Goal: Information Seeking & Learning: Learn about a topic

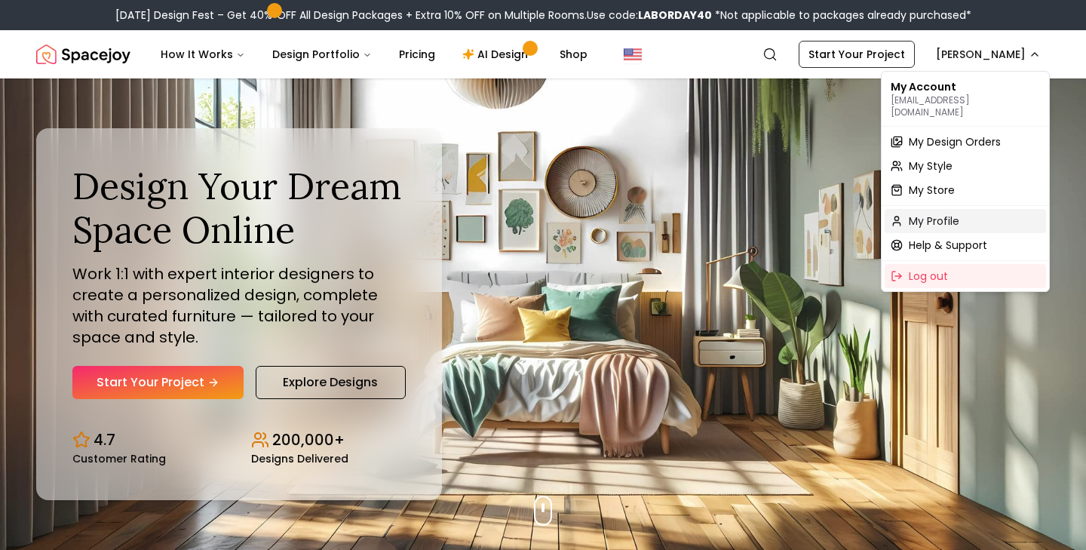
click at [931, 213] on span "My Profile" at bounding box center [934, 220] width 51 height 15
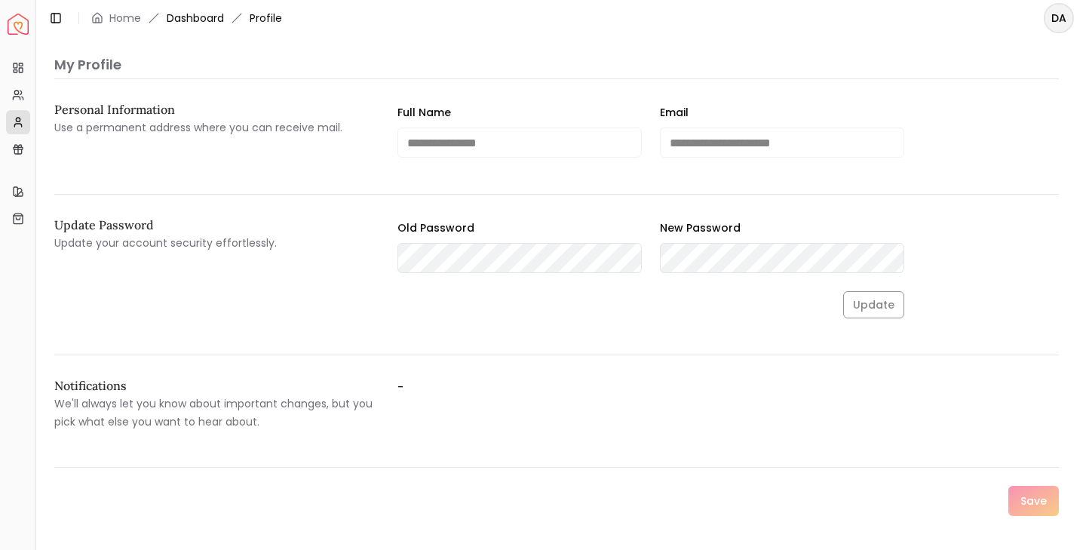
click at [207, 18] on link "Dashboard" at bounding box center [195, 18] width 57 height 15
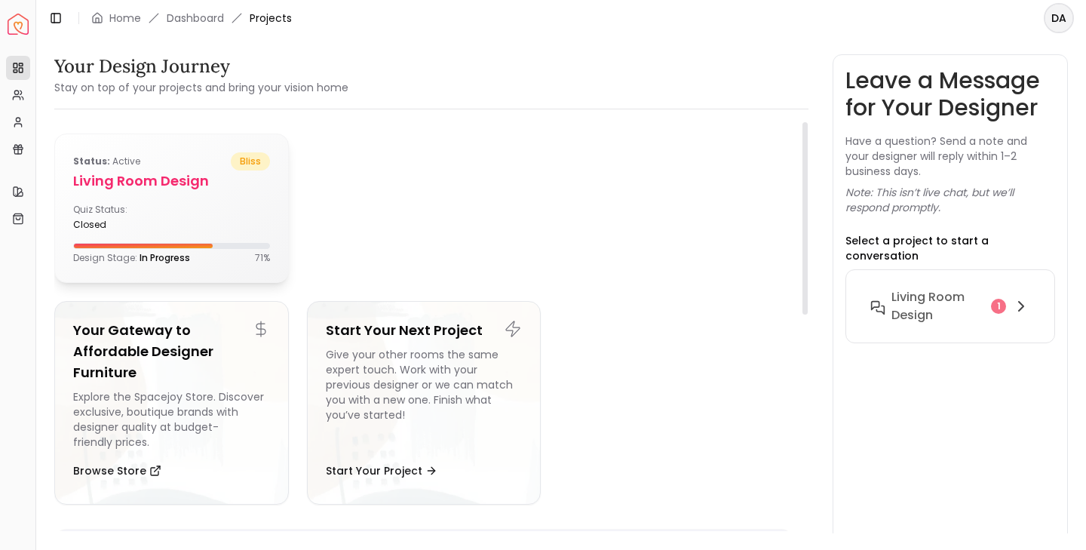
click at [146, 179] on h5 "Living Room design" at bounding box center [171, 180] width 197 height 21
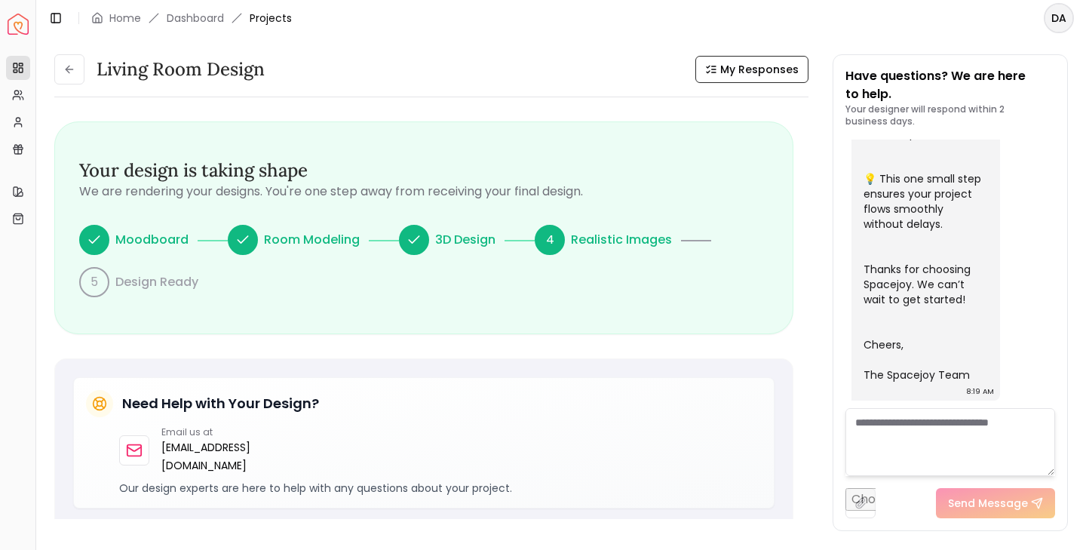
click at [18, 27] on img "Spacejoy" at bounding box center [18, 24] width 21 height 21
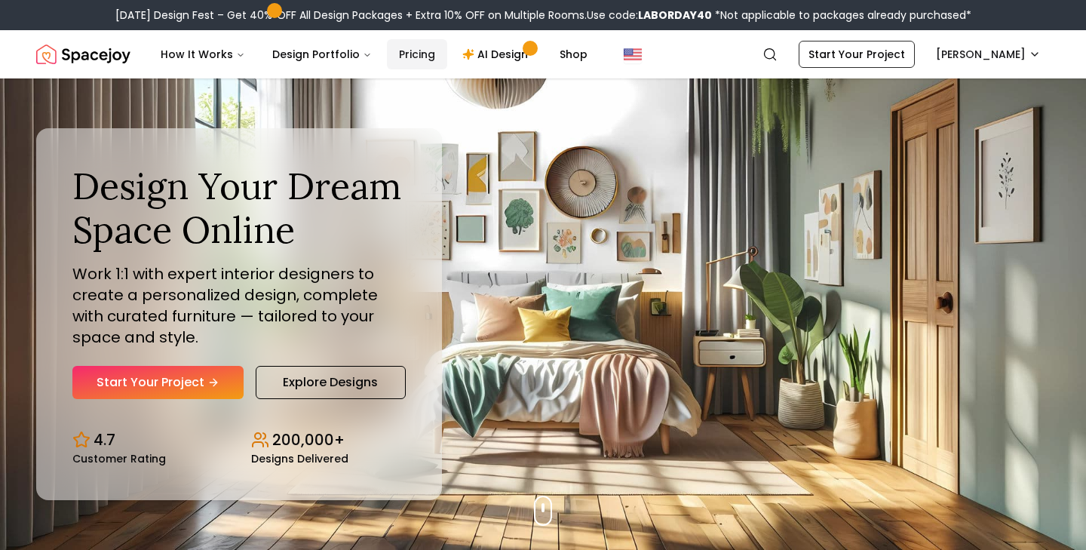
click at [410, 57] on link "Pricing" at bounding box center [417, 54] width 60 height 30
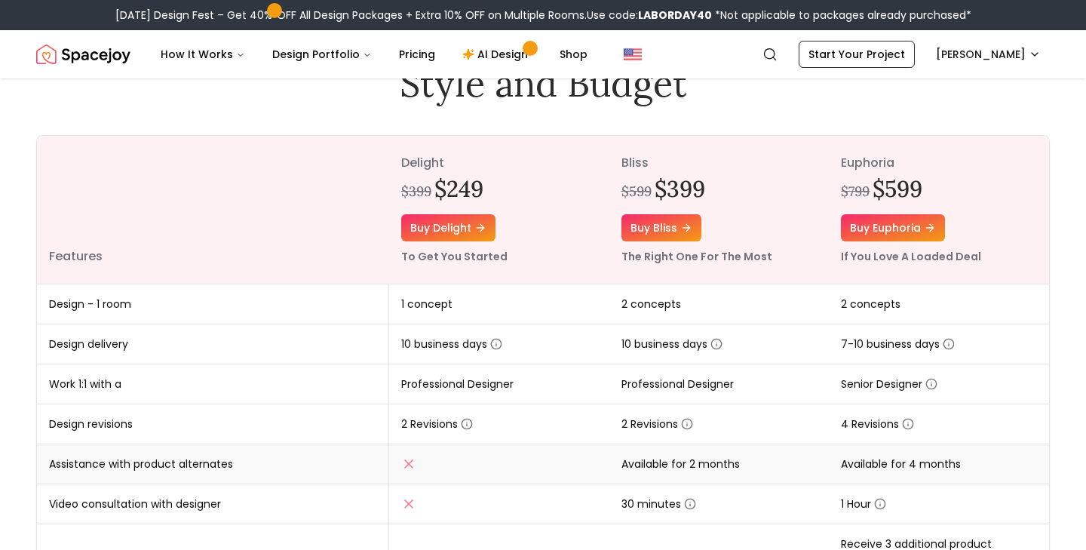
scroll to position [134, 0]
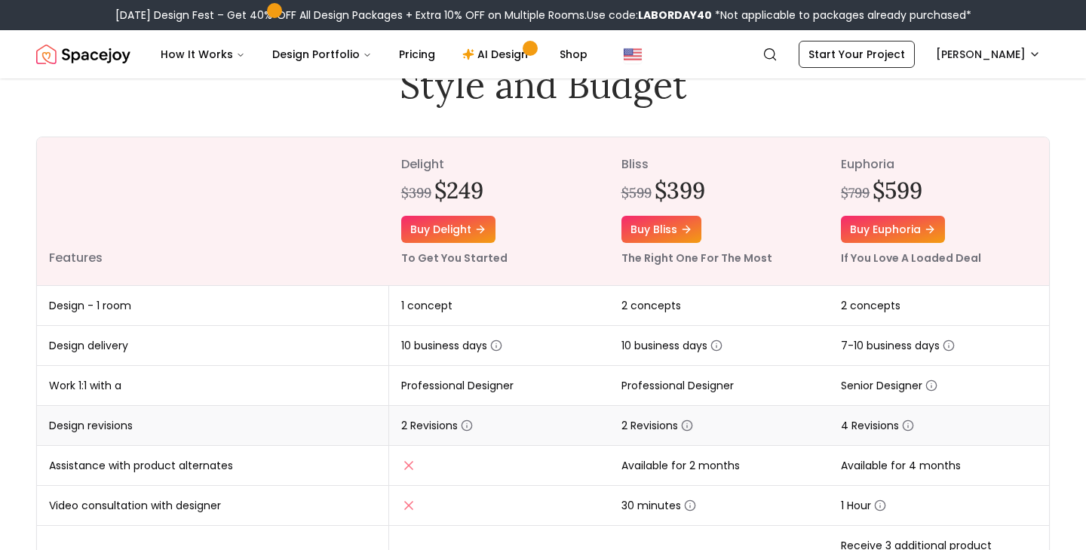
click at [685, 426] on icon "button" at bounding box center [687, 425] width 12 height 12
